Goal: Information Seeking & Learning: Understand process/instructions

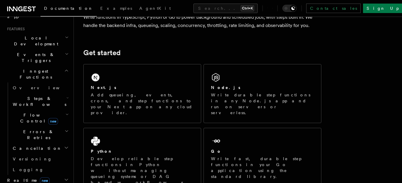
scroll to position [114, 0]
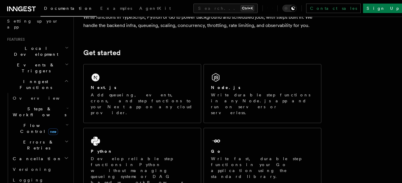
click at [64, 79] on icon "button" at bounding box center [66, 81] width 4 height 5
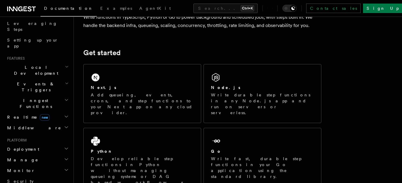
scroll to position [84, 0]
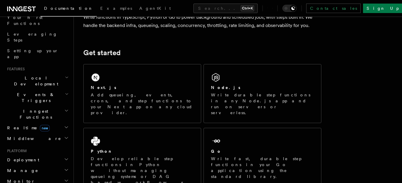
click at [53, 73] on h2 "Local Development" at bounding box center [37, 81] width 65 height 17
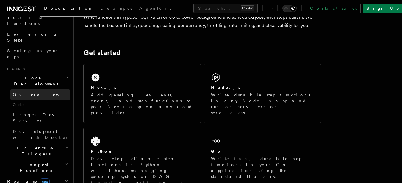
scroll to position [54, 0]
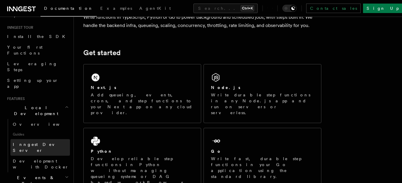
click at [40, 142] on span "Inngest Dev Server" at bounding box center [38, 147] width 51 height 11
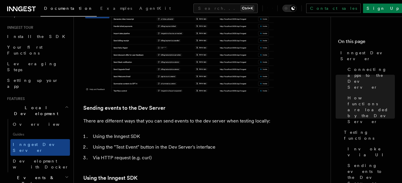
scroll to position [803, 0]
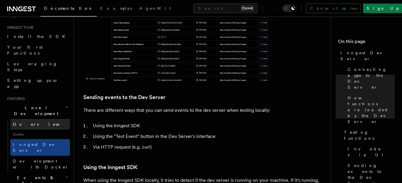
click at [31, 119] on link "Overview" at bounding box center [39, 124] width 59 height 11
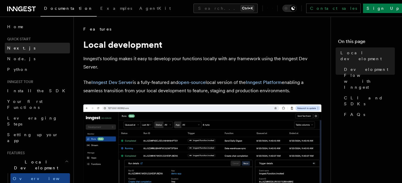
click at [29, 47] on link "Next.js" at bounding box center [37, 48] width 65 height 11
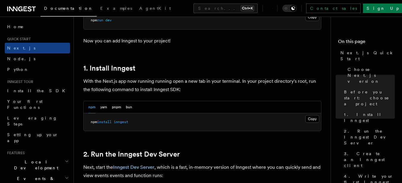
scroll to position [297, 0]
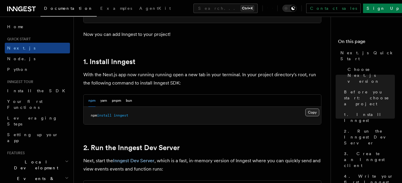
click at [308, 111] on button "Copy Copied" at bounding box center [312, 113] width 14 height 8
